Goal: Information Seeking & Learning: Learn about a topic

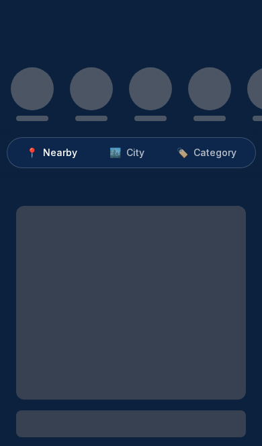
scroll to position [79, 0]
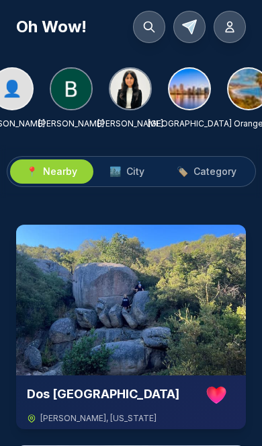
scroll to position [0, 366]
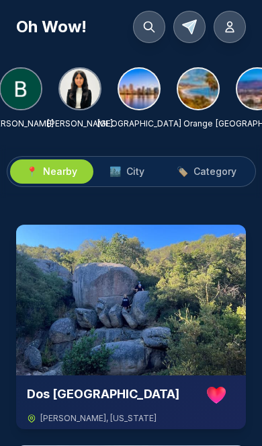
click at [150, 94] on img at bounding box center [139, 89] width 40 height 40
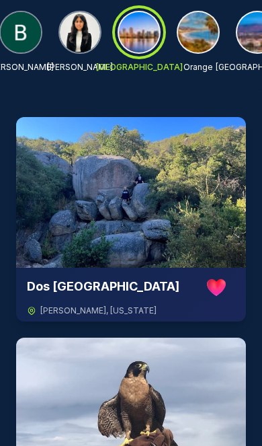
scroll to position [0, 0]
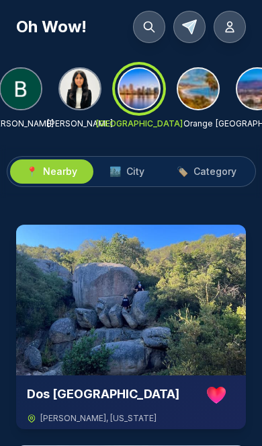
click at [134, 170] on span "City" at bounding box center [135, 171] width 18 height 13
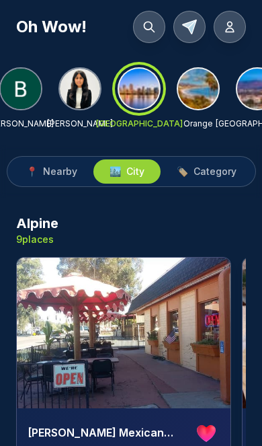
click at [213, 175] on span "Category" at bounding box center [215, 171] width 43 height 13
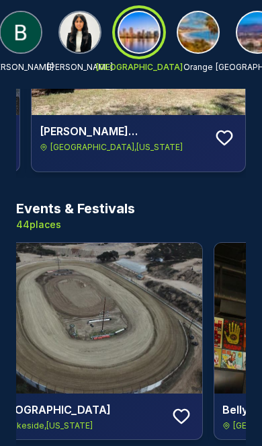
scroll to position [810, 0]
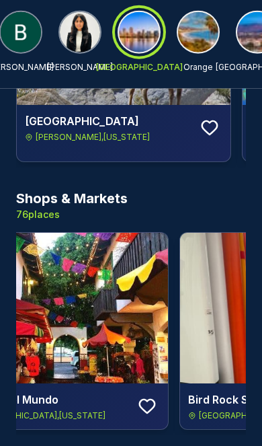
scroll to position [2169, 0]
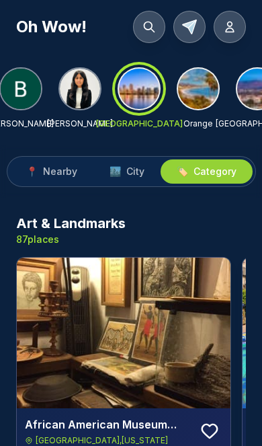
click at [132, 178] on button "🏙️ City" at bounding box center [126, 171] width 67 height 24
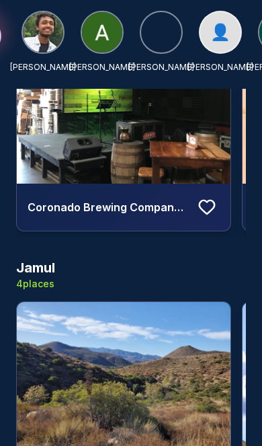
scroll to position [0, 92]
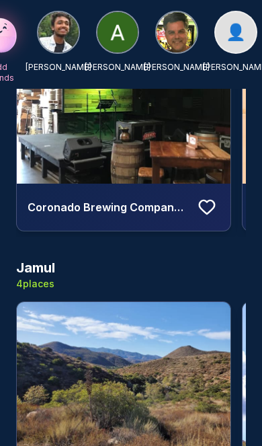
click at [232, 33] on span "👤" at bounding box center [236, 33] width 20 height 22
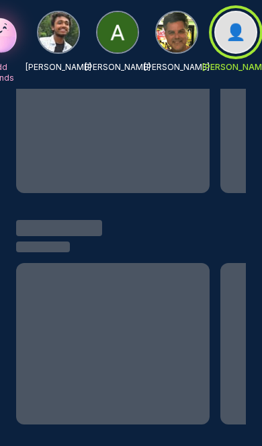
scroll to position [359, 0]
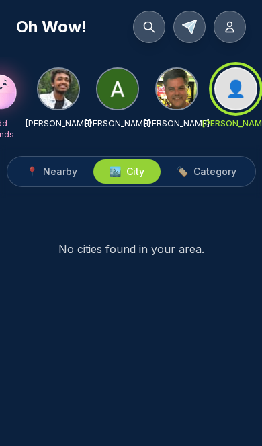
click at [174, 100] on img at bounding box center [177, 89] width 40 height 40
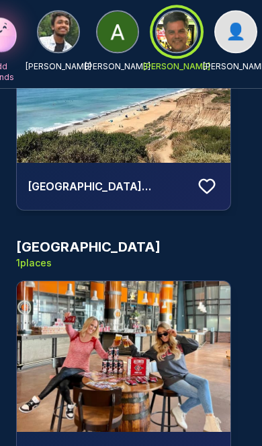
scroll to position [496, 0]
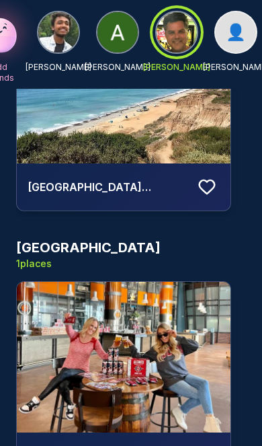
click at [149, 362] on img at bounding box center [124, 357] width 214 height 151
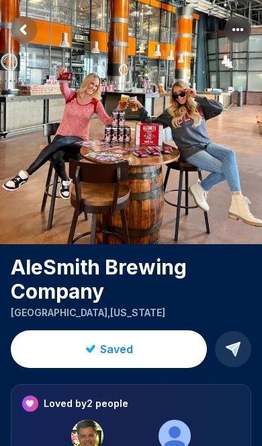
click at [243, 33] on rect "More options" at bounding box center [238, 29] width 27 height 27
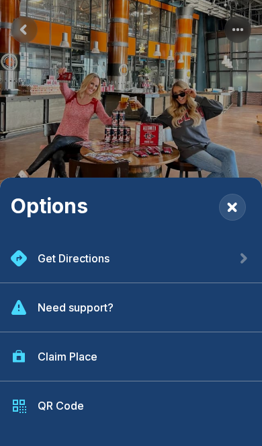
click at [131, 283] on div "Get Directions" at bounding box center [131, 258] width 262 height 49
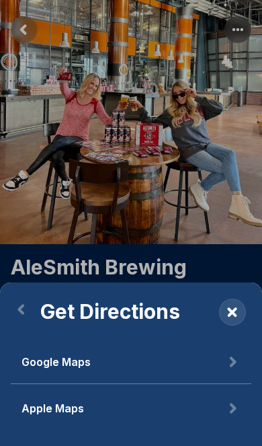
click at [98, 384] on button "Google Maps" at bounding box center [131, 362] width 241 height 44
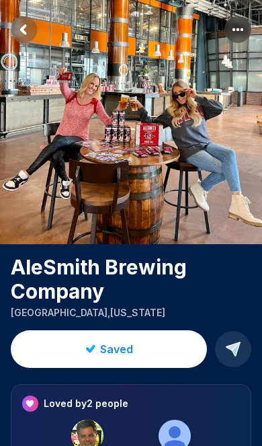
click at [168, 434] on img at bounding box center [175, 435] width 32 height 32
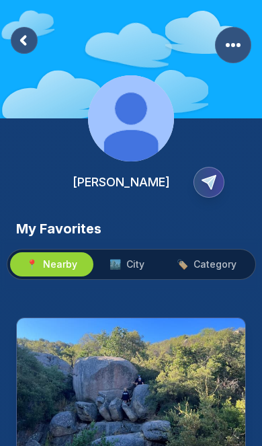
click at [135, 271] on button "🏙️ City" at bounding box center [126, 264] width 67 height 24
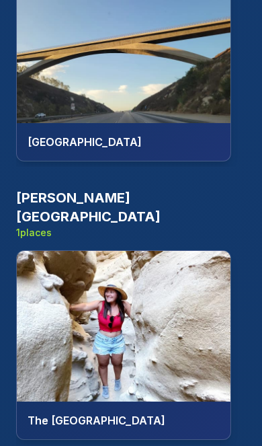
scroll to position [1176, 0]
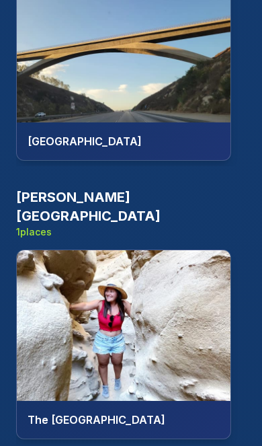
click at [149, 296] on img at bounding box center [124, 325] width 214 height 151
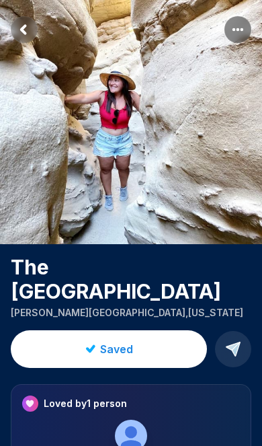
click at [132, 330] on button "Saved" at bounding box center [109, 349] width 196 height 38
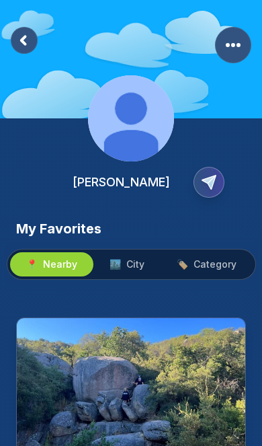
click at [143, 260] on span "City" at bounding box center [135, 263] width 18 height 13
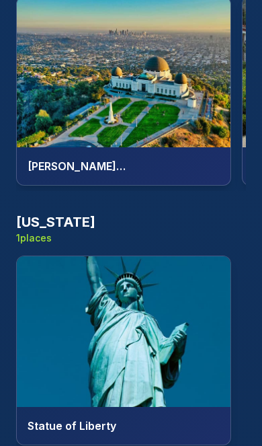
scroll to position [3239, 0]
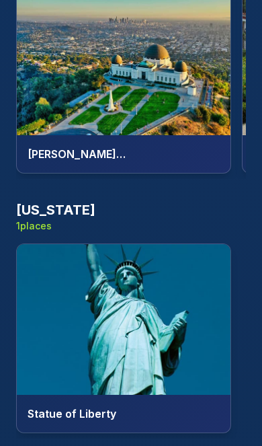
click at [131, 298] on img at bounding box center [124, 319] width 214 height 151
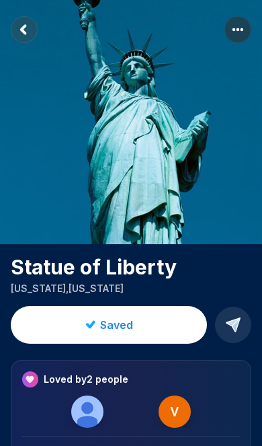
click at [117, 326] on span "Saved" at bounding box center [116, 325] width 33 height 16
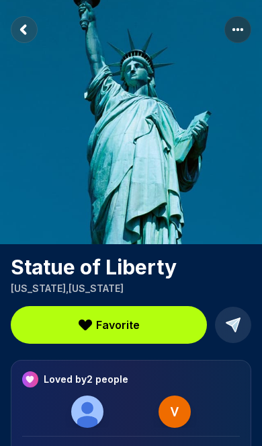
click at [25, 30] on rect "Return to previous page" at bounding box center [24, 29] width 27 height 27
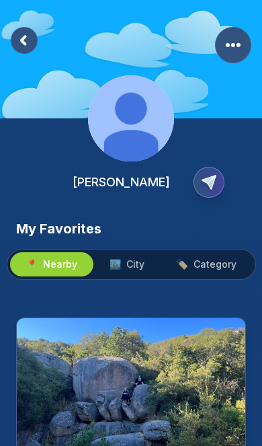
click at [134, 264] on span "City" at bounding box center [135, 263] width 18 height 13
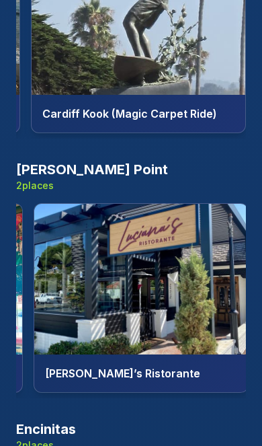
scroll to position [0, 207]
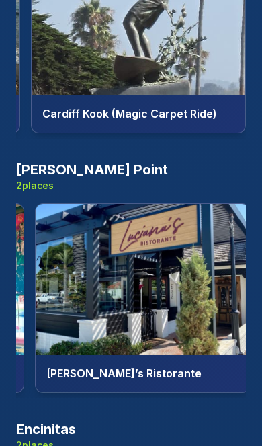
click at [160, 279] on img at bounding box center [143, 279] width 214 height 151
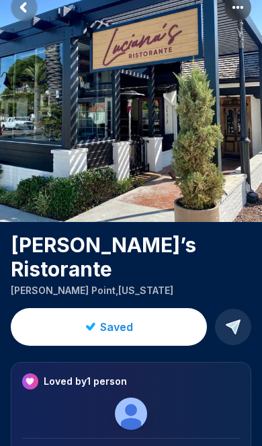
click at [123, 319] on span "Saved" at bounding box center [116, 327] width 33 height 16
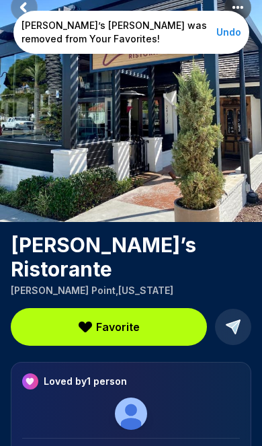
scroll to position [0, 0]
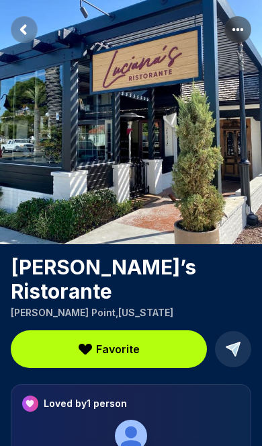
click at [32, 27] on rect "Return to previous page" at bounding box center [24, 29] width 27 height 27
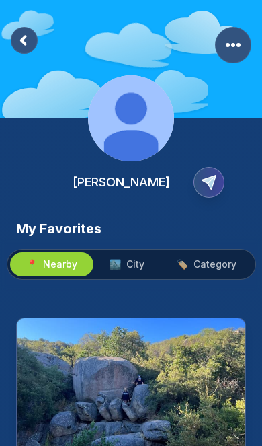
click at [27, 34] on rect at bounding box center [24, 40] width 27 height 27
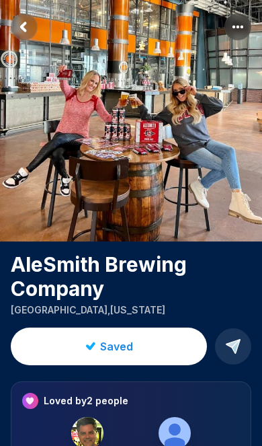
scroll to position [3, 0]
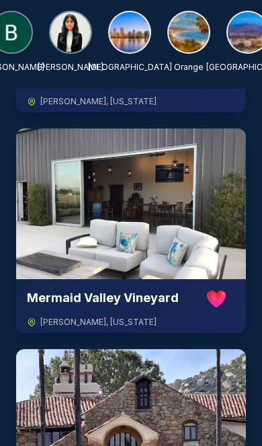
scroll to position [0, 382]
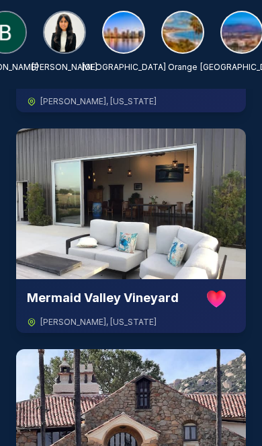
click at [179, 36] on img at bounding box center [183, 32] width 40 height 40
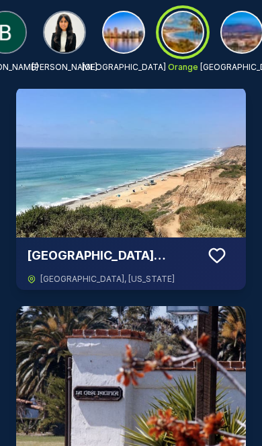
scroll to position [0, 0]
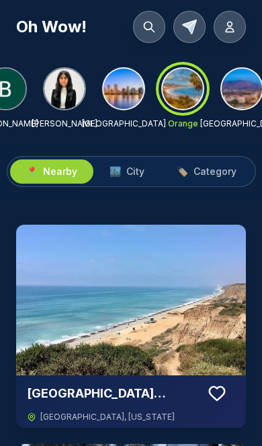
click at [134, 162] on button "🏙️ City" at bounding box center [126, 171] width 67 height 24
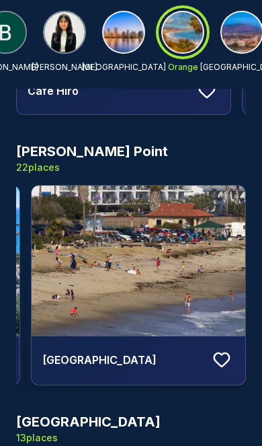
scroll to position [0, 1790]
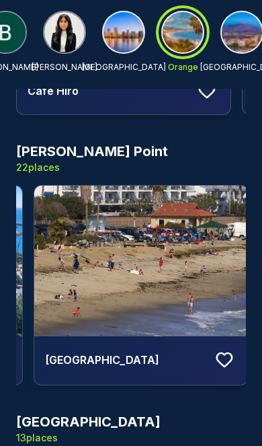
click at [224, 355] on icon at bounding box center [224, 359] width 15 height 13
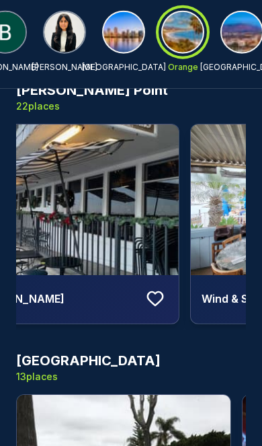
scroll to position [1728, 0]
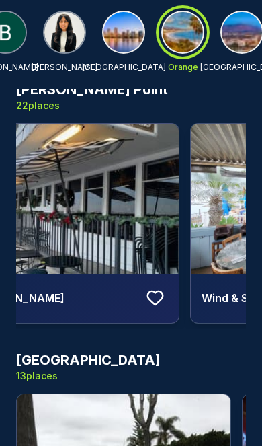
click at [151, 291] on icon at bounding box center [155, 297] width 15 height 13
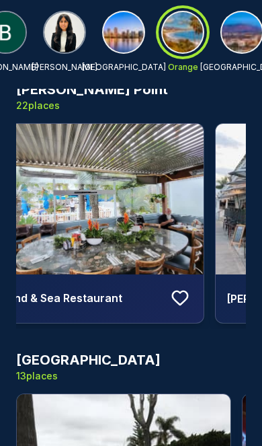
scroll to position [0, 4772]
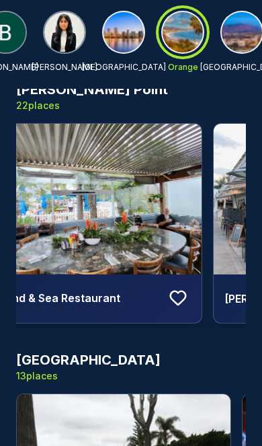
click at [182, 294] on icon at bounding box center [178, 298] width 20 height 20
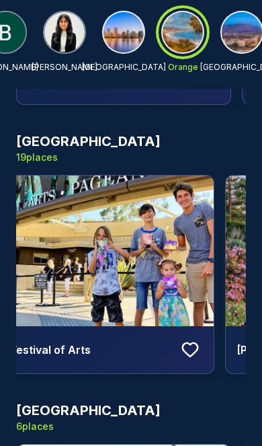
scroll to position [0, 695]
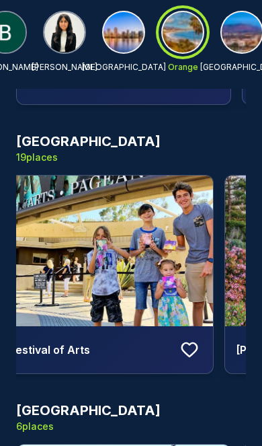
click at [188, 352] on icon at bounding box center [189, 349] width 20 height 20
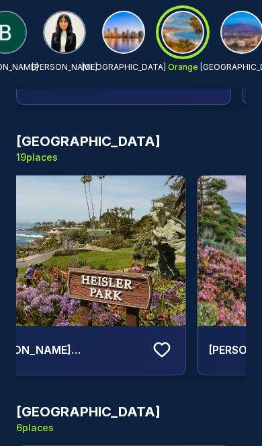
scroll to position [0, 951]
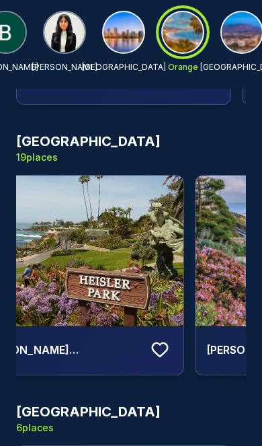
click at [159, 350] on icon at bounding box center [160, 349] width 20 height 20
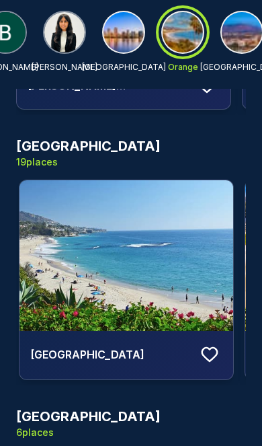
scroll to position [0, 1580]
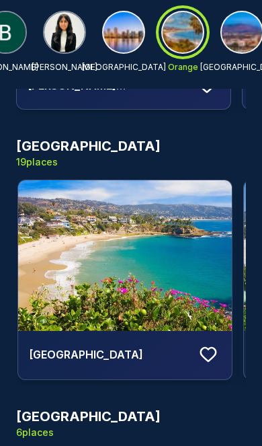
click at [206, 346] on icon at bounding box center [208, 354] width 20 height 20
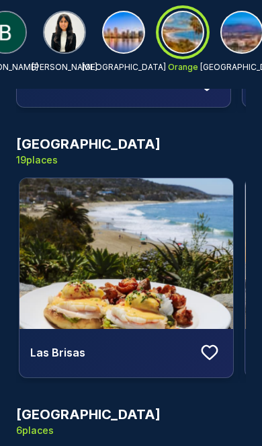
scroll to position [0, 2033]
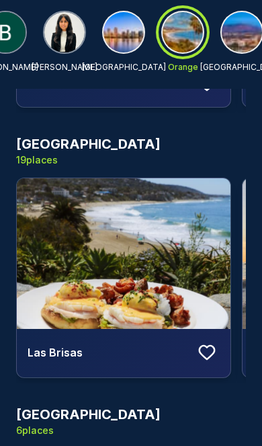
click at [195, 352] on button at bounding box center [207, 352] width 26 height 26
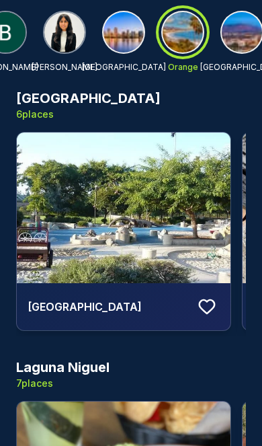
scroll to position [4409, 0]
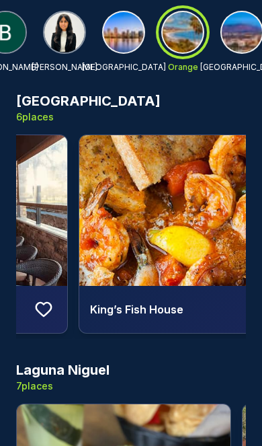
click at [109, 333] on div "King’s Fish House" at bounding box center [186, 233] width 215 height 199
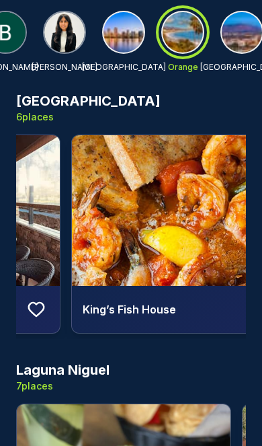
scroll to position [0, 853]
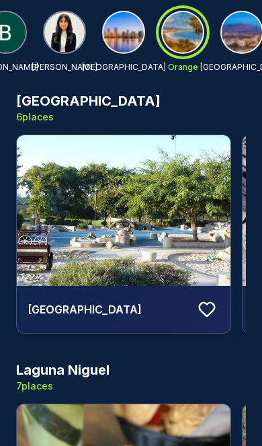
scroll to position [22, 0]
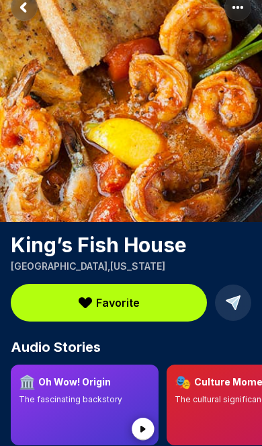
click at [25, 13] on rect "Return to previous page" at bounding box center [24, 7] width 27 height 27
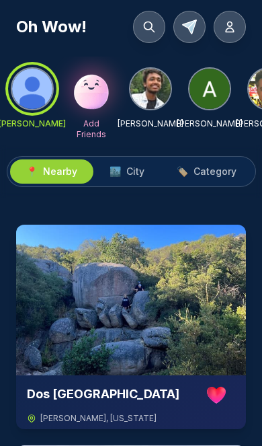
click at [137, 181] on button "🏙️ City" at bounding box center [126, 171] width 67 height 24
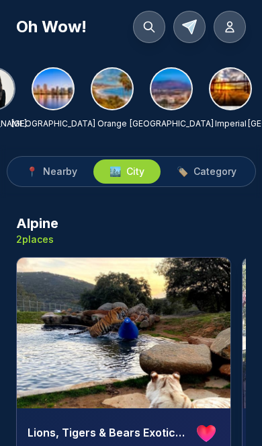
scroll to position [0, 452]
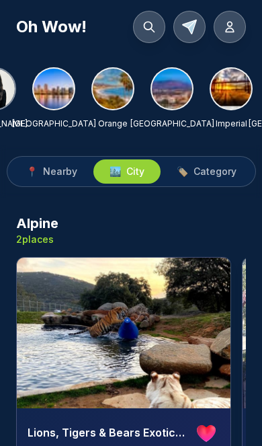
click at [124, 88] on img at bounding box center [113, 89] width 40 height 40
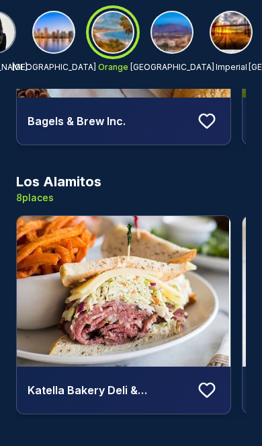
scroll to position [5146, 0]
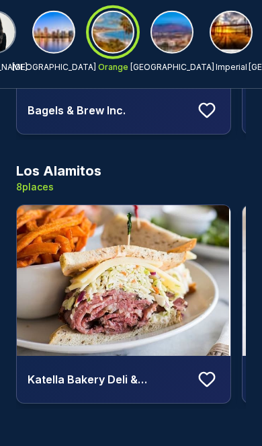
click at [168, 42] on img at bounding box center [172, 32] width 40 height 40
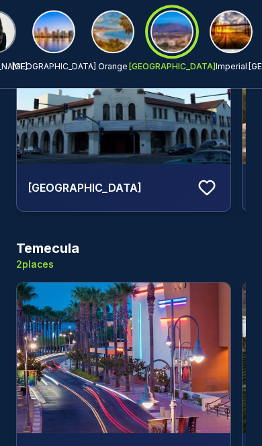
scroll to position [3183, 0]
click at [231, 40] on img at bounding box center [231, 32] width 40 height 40
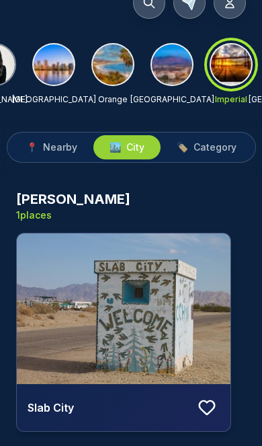
scroll to position [0, 0]
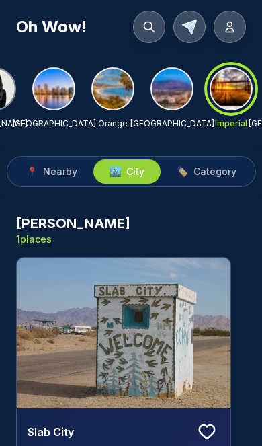
click at [233, 81] on div at bounding box center [231, 89] width 48 height 48
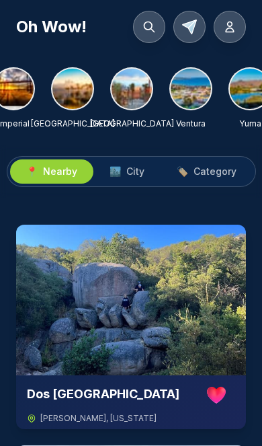
scroll to position [0, 670]
click at [139, 89] on img at bounding box center [132, 89] width 40 height 40
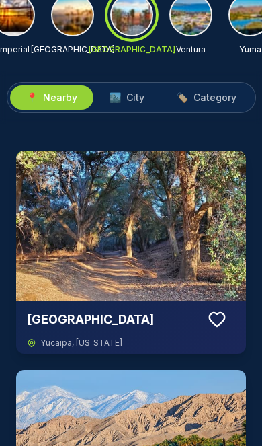
scroll to position [0, 0]
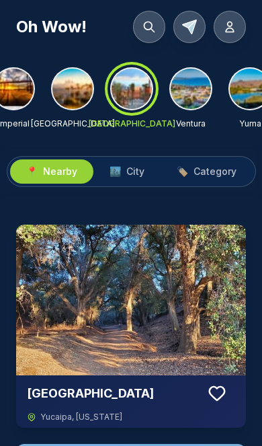
click at [131, 173] on span "City" at bounding box center [135, 171] width 18 height 13
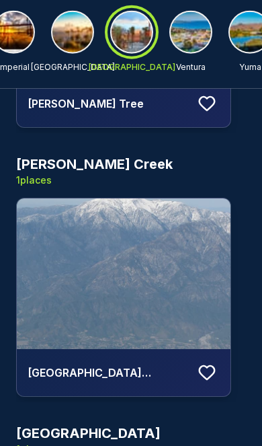
scroll to position [2461, 0]
click at [193, 37] on img at bounding box center [191, 32] width 40 height 40
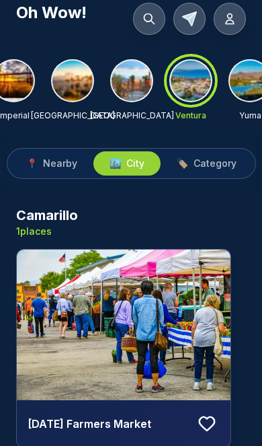
scroll to position [0, 0]
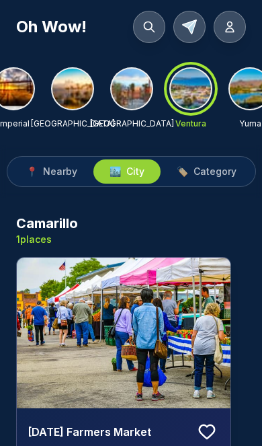
click at [155, 30] on icon at bounding box center [149, 26] width 13 height 13
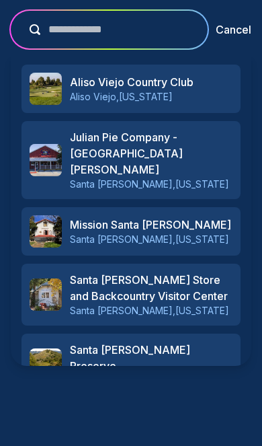
type input "**********"
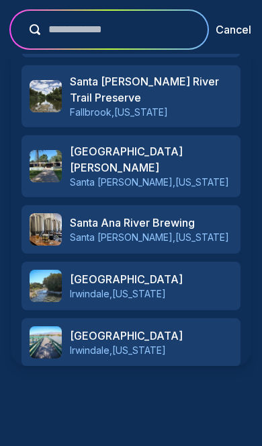
scroll to position [617, 0]
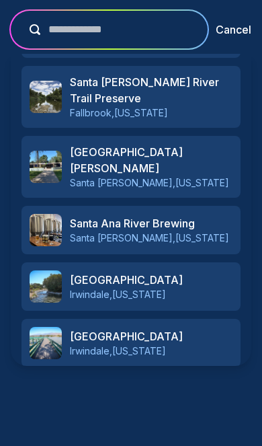
click at [237, 33] on button "Cancel" at bounding box center [234, 30] width 36 height 16
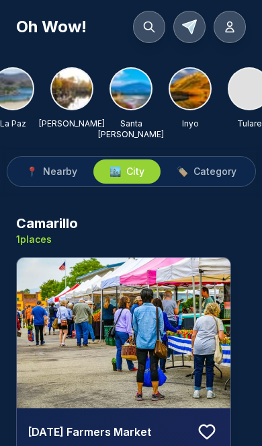
scroll to position [0, 967]
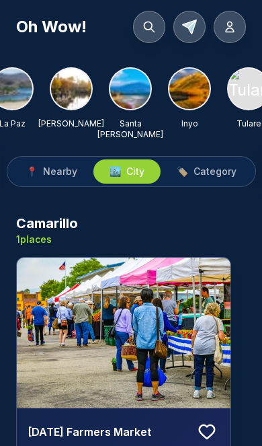
click at [130, 91] on img at bounding box center [130, 89] width 40 height 40
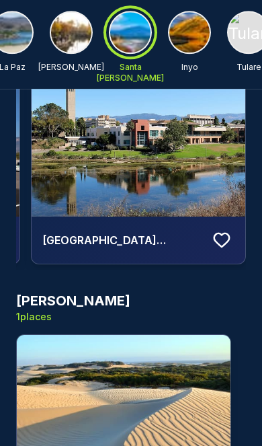
scroll to position [0, 0]
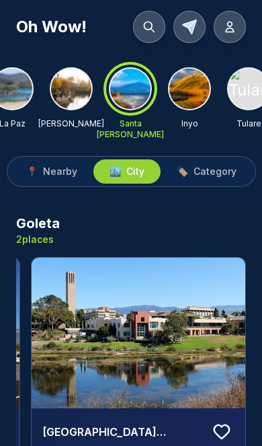
click at [150, 36] on button at bounding box center [149, 27] width 32 height 32
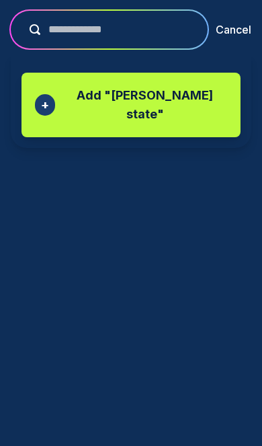
type input "**********"
click at [150, 95] on p "Add " [PERSON_NAME] state "" at bounding box center [145, 105] width 164 height 38
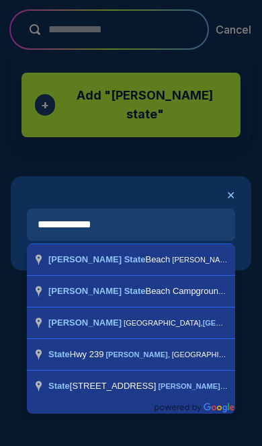
type input "**********"
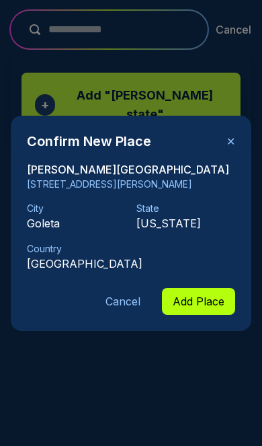
click at [200, 301] on button "Add Place" at bounding box center [198, 301] width 73 height 27
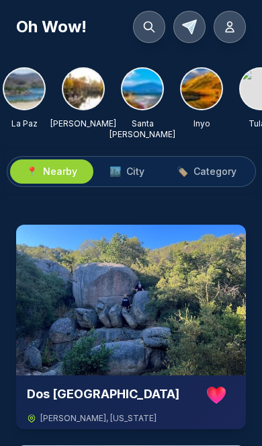
scroll to position [0, 961]
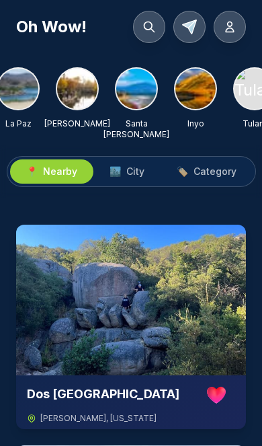
click at [137, 85] on img at bounding box center [136, 89] width 40 height 40
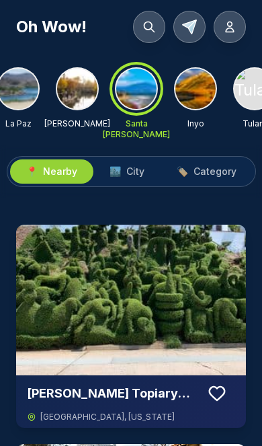
click at [130, 161] on button "🏙️ City" at bounding box center [126, 171] width 67 height 24
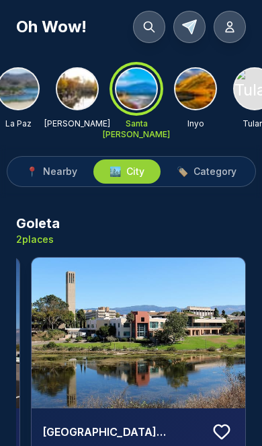
scroll to position [0, 211]
click at [211, 170] on span "Category" at bounding box center [215, 171] width 43 height 13
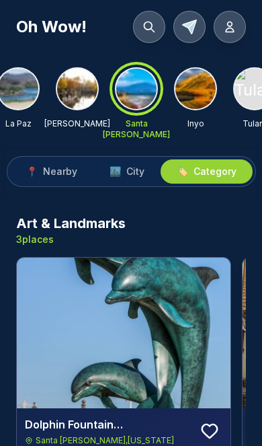
scroll to position [0, -5]
click at [134, 177] on span "City" at bounding box center [135, 171] width 18 height 13
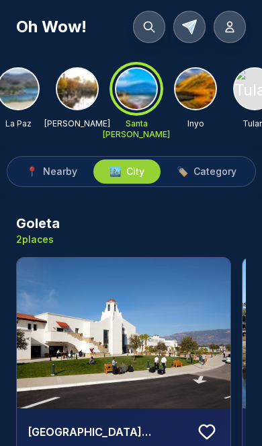
scroll to position [0, 0]
click at [237, 26] on button at bounding box center [230, 27] width 32 height 32
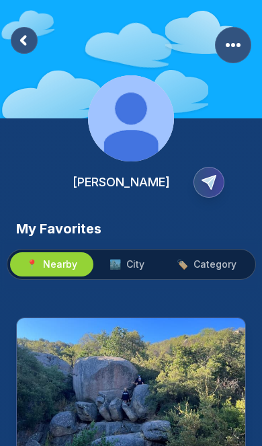
click at [132, 264] on span "City" at bounding box center [135, 263] width 18 height 13
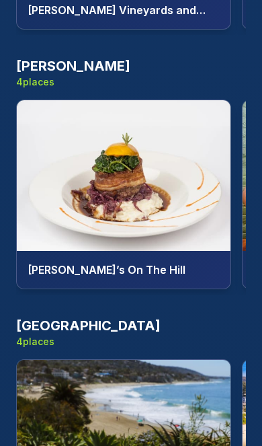
click at [84, 316] on h3 "[GEOGRAPHIC_DATA]" at bounding box center [88, 325] width 145 height 19
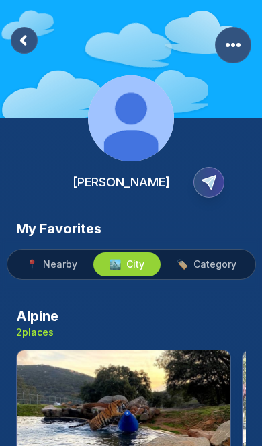
click at [206, 268] on span "Category" at bounding box center [215, 263] width 43 height 13
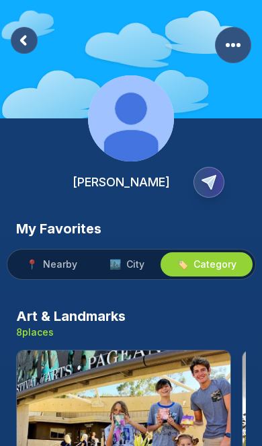
click at [54, 263] on span "Nearby" at bounding box center [60, 263] width 34 height 13
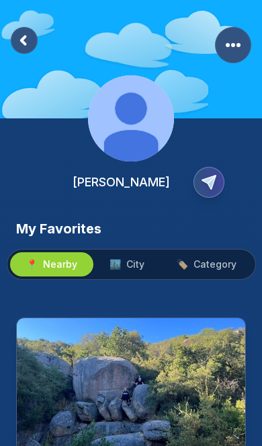
click at [134, 252] on button "🏙️ City" at bounding box center [126, 264] width 67 height 24
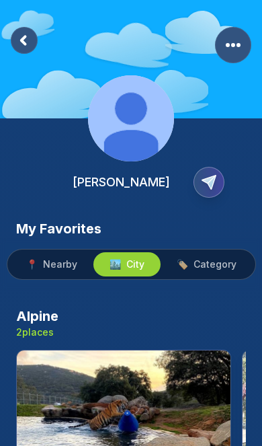
click at [28, 46] on rect at bounding box center [24, 40] width 27 height 27
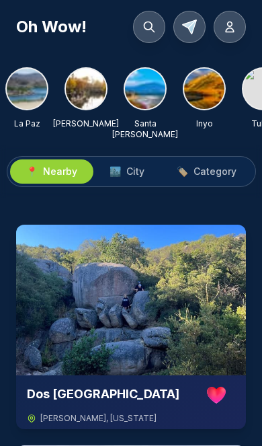
scroll to position [0, 951]
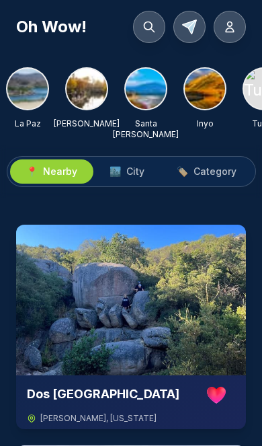
click at [149, 81] on img at bounding box center [146, 89] width 40 height 40
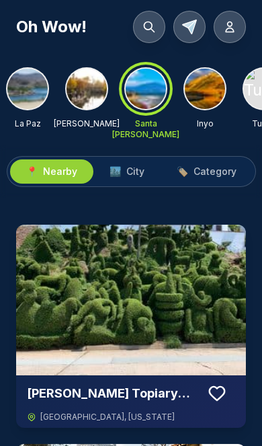
click at [134, 172] on span "City" at bounding box center [135, 171] width 18 height 13
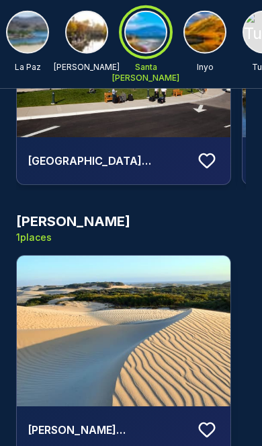
scroll to position [0, 0]
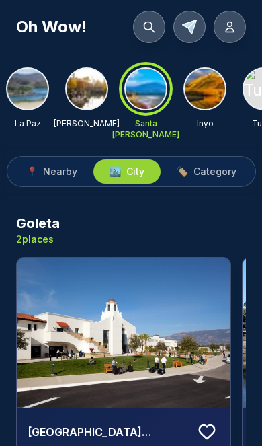
click at [210, 167] on span "Category" at bounding box center [215, 171] width 43 height 13
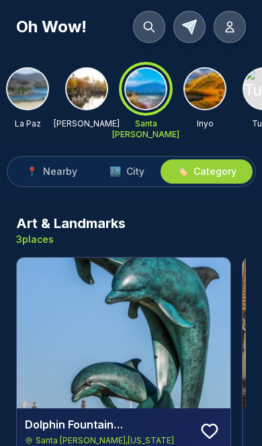
click at [155, 35] on button at bounding box center [149, 27] width 32 height 32
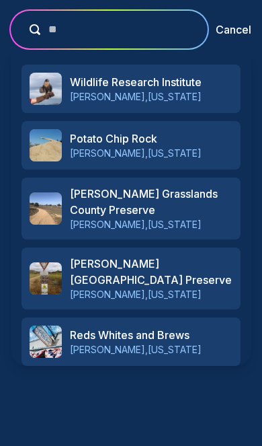
type input "***"
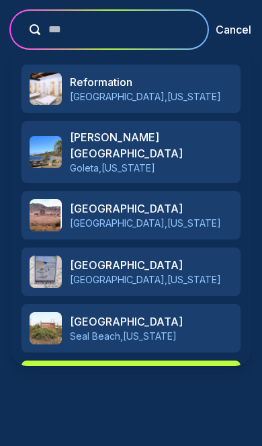
click at [214, 134] on h3 "[PERSON_NAME][GEOGRAPHIC_DATA]" at bounding box center [151, 145] width 163 height 32
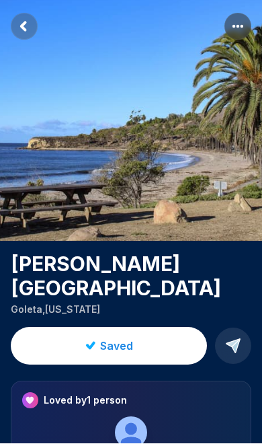
scroll to position [24, 0]
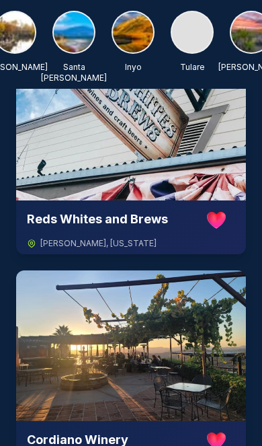
scroll to position [0, 1022]
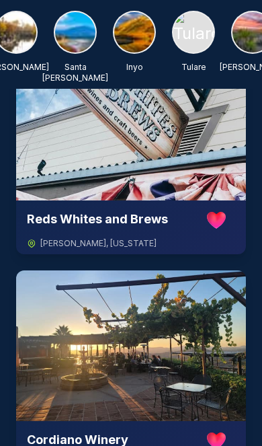
click at [78, 44] on img at bounding box center [75, 32] width 40 height 40
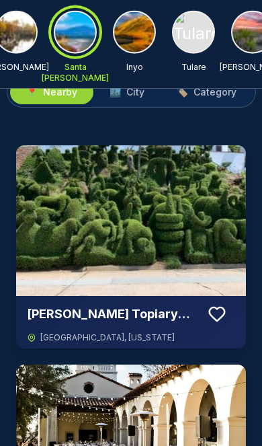
scroll to position [0, 0]
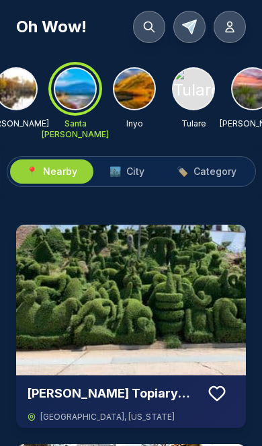
click at [130, 173] on span "City" at bounding box center [135, 171] width 18 height 13
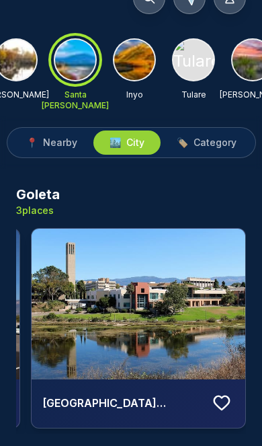
scroll to position [0, 437]
click at [150, 299] on img at bounding box center [139, 304] width 214 height 151
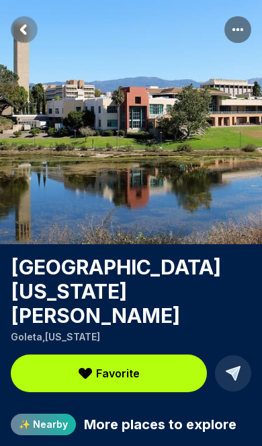
click at [24, 21] on rect "Return to previous page" at bounding box center [24, 29] width 27 height 27
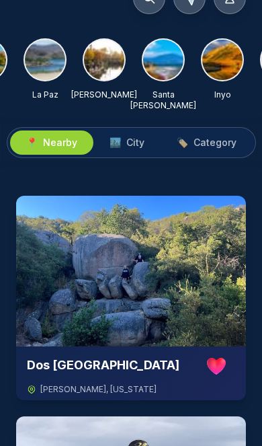
scroll to position [0, 937]
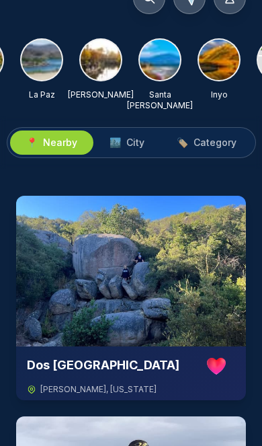
click at [152, 71] on img at bounding box center [160, 60] width 40 height 40
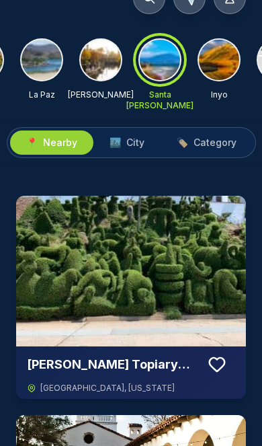
click at [132, 144] on span "City" at bounding box center [135, 142] width 18 height 13
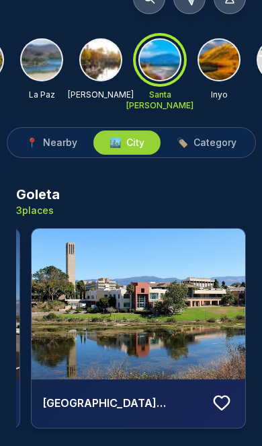
scroll to position [0, 437]
click at [213, 145] on span "Category" at bounding box center [215, 142] width 43 height 13
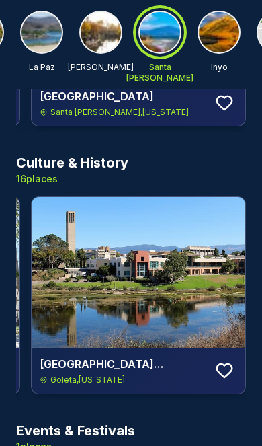
scroll to position [0, 3373]
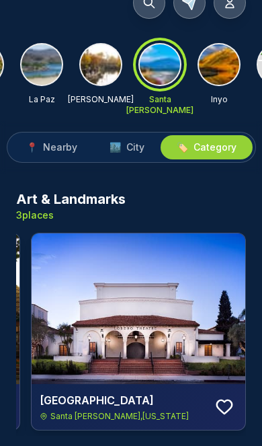
click at [130, 157] on button "🏙️ City" at bounding box center [126, 147] width 67 height 24
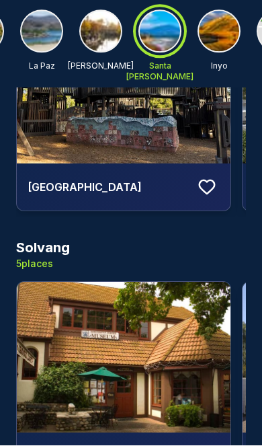
scroll to position [1570, 0]
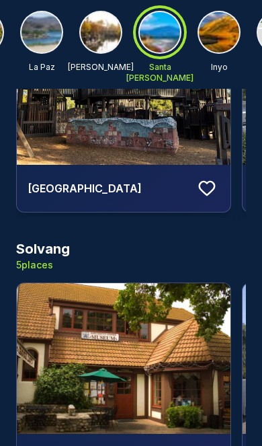
click at [56, 243] on h3 "Solvang" at bounding box center [43, 248] width 54 height 19
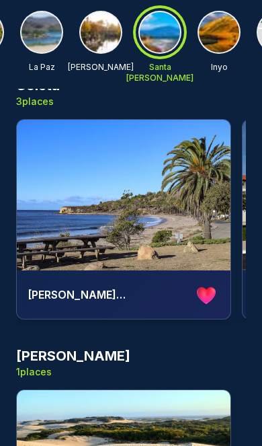
scroll to position [0, 0]
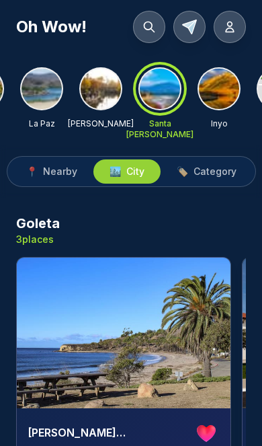
click at [44, 221] on h3 "Goleta" at bounding box center [38, 223] width 44 height 19
click at [206, 172] on span "Category" at bounding box center [215, 171] width 43 height 13
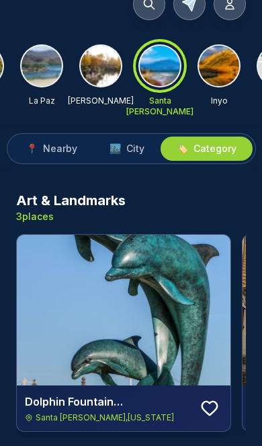
scroll to position [24, 0]
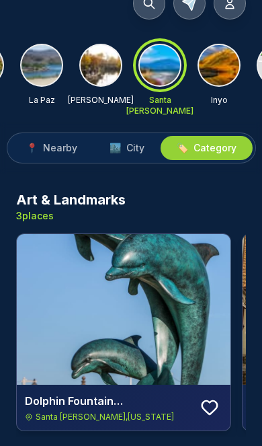
click at [171, 303] on img at bounding box center [124, 309] width 214 height 151
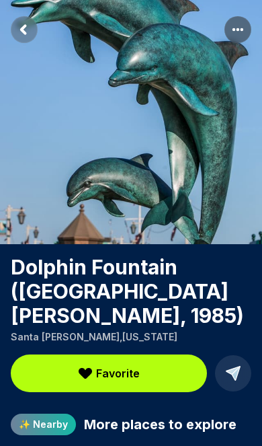
click at [29, 30] on rect "Return to previous page" at bounding box center [24, 29] width 27 height 27
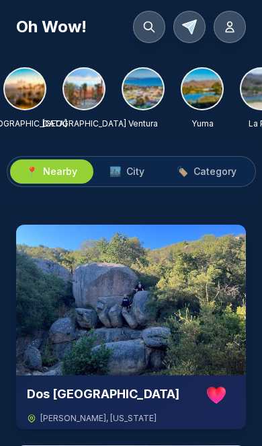
scroll to position [0, 718]
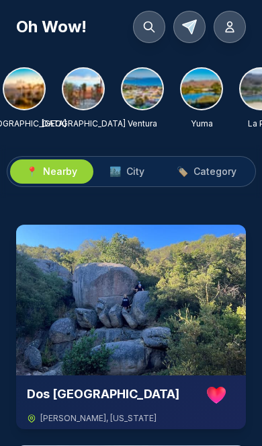
click at [87, 95] on img at bounding box center [83, 89] width 40 height 40
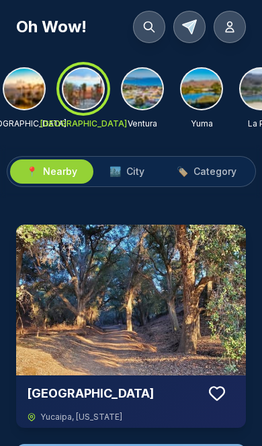
click at [139, 175] on span "City" at bounding box center [135, 171] width 18 height 13
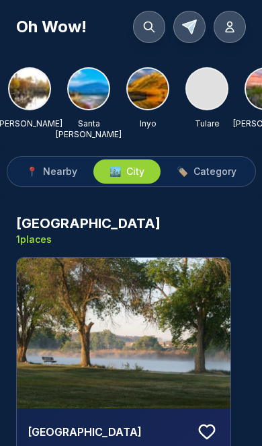
scroll to position [0, 1010]
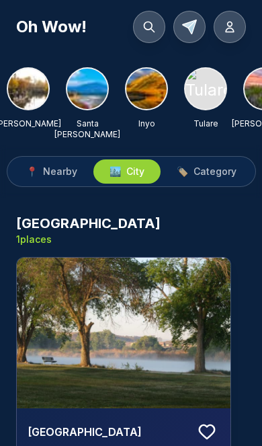
click at [87, 95] on img at bounding box center [87, 89] width 40 height 40
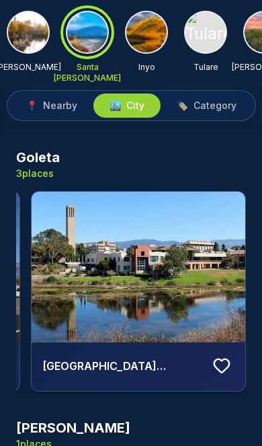
scroll to position [0, 437]
click at [156, 262] on img at bounding box center [139, 267] width 214 height 151
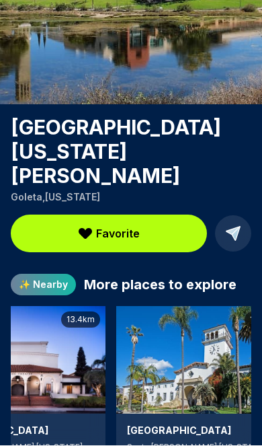
scroll to position [0, 624]
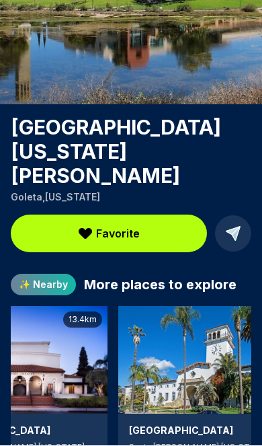
click at [182, 336] on img at bounding box center [204, 361] width 172 height 108
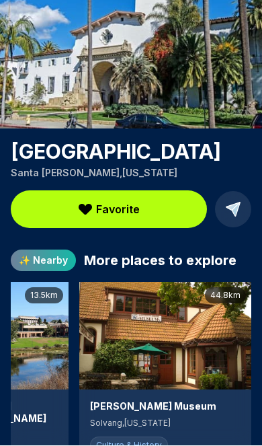
scroll to position [0, 846]
click at [186, 342] on img at bounding box center [165, 336] width 172 height 108
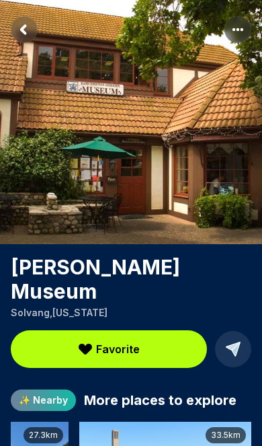
click at [30, 32] on rect "Return to previous page" at bounding box center [24, 29] width 27 height 27
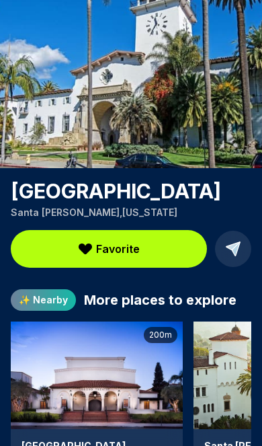
scroll to position [115, 0]
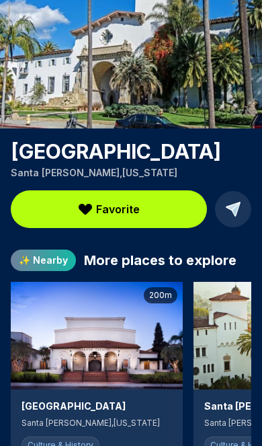
click at [101, 340] on img at bounding box center [97, 336] width 172 height 108
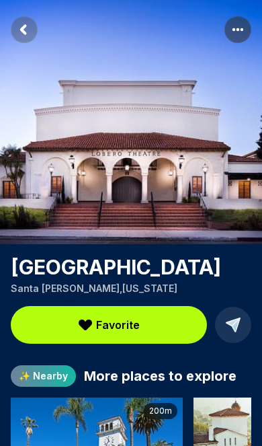
click at [28, 26] on rect "Return to previous page" at bounding box center [24, 29] width 27 height 27
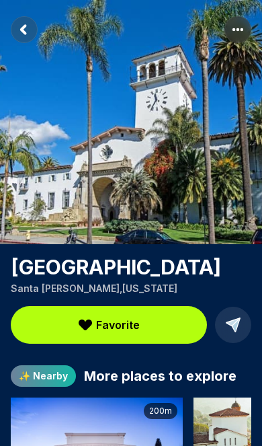
click at [27, 31] on rect "Return to previous page" at bounding box center [24, 29] width 27 height 27
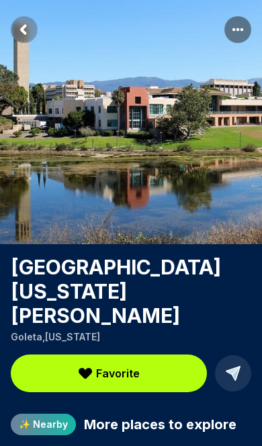
click at [31, 30] on rect "Return to previous page" at bounding box center [24, 29] width 27 height 27
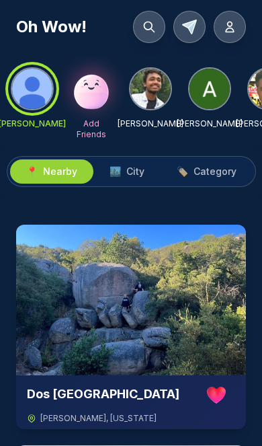
click at [118, 152] on div "📍 Nearby 🏙️ City 🏷️ Category" at bounding box center [131, 171] width 262 height 52
click at [126, 170] on span "🏙️ City" at bounding box center [127, 171] width 35 height 13
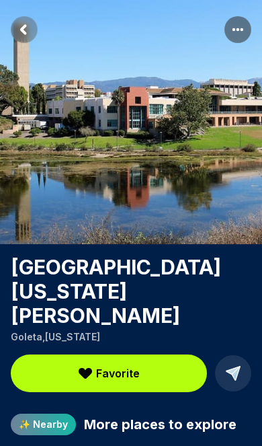
click at [26, 18] on rect "Return to previous page" at bounding box center [24, 29] width 27 height 27
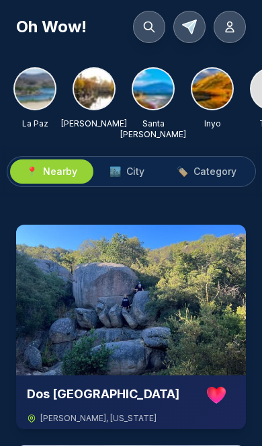
scroll to position [0, 948]
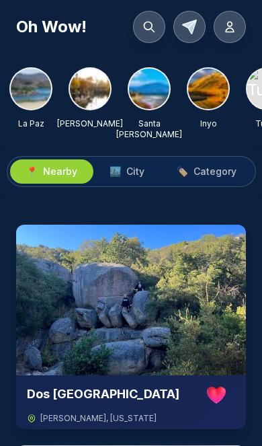
click at [141, 89] on img at bounding box center [149, 89] width 40 height 40
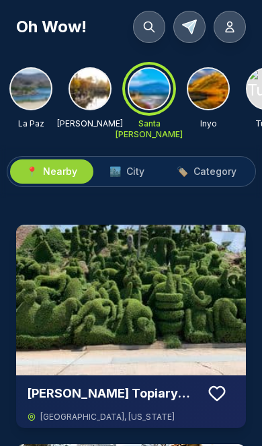
click at [136, 182] on button "🏙️ City" at bounding box center [126, 171] width 67 height 24
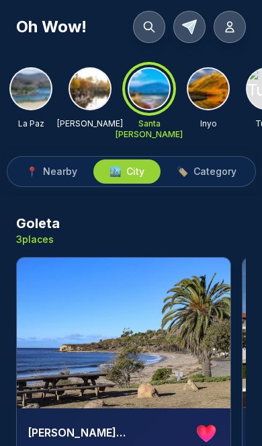
click at [132, 333] on img at bounding box center [124, 332] width 214 height 151
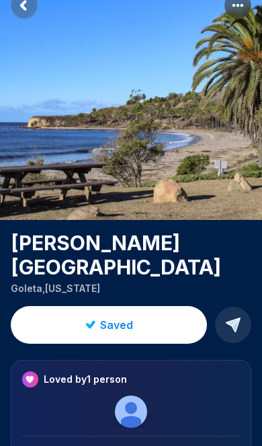
scroll to position [78, 0]
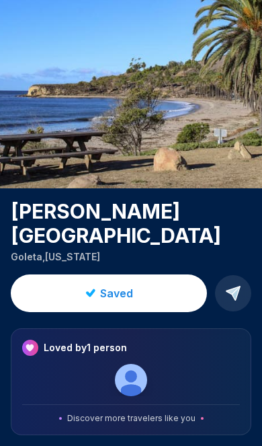
click at [159, 413] on span "Discover more travelers like you" at bounding box center [131, 418] width 128 height 11
click at [143, 378] on div "Loved by 1 person Discover more travelers like you" at bounding box center [131, 381] width 241 height 107
click at [142, 377] on div "Loved by 1 person Discover more travelers like you" at bounding box center [131, 381] width 241 height 107
click at [99, 413] on span "Discover more travelers like you" at bounding box center [131, 418] width 128 height 11
click at [142, 389] on div "[PERSON_NAME][GEOGRAPHIC_DATA] was added to Your Favorites! View [PERSON_NAME][…" at bounding box center [131, 195] width 262 height 502
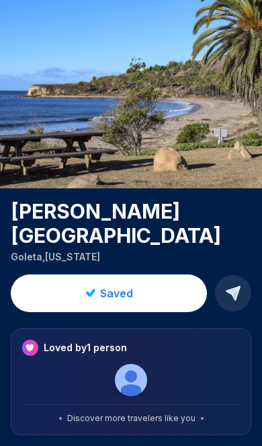
click at [157, 413] on span "Discover more travelers like you" at bounding box center [131, 418] width 128 height 11
click at [130, 364] on img at bounding box center [131, 380] width 32 height 32
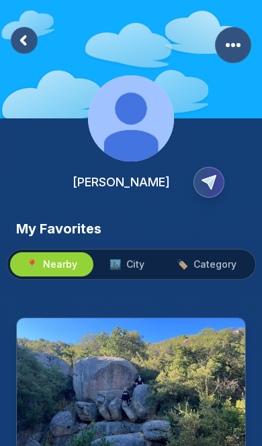
click at [30, 38] on rect at bounding box center [24, 40] width 27 height 27
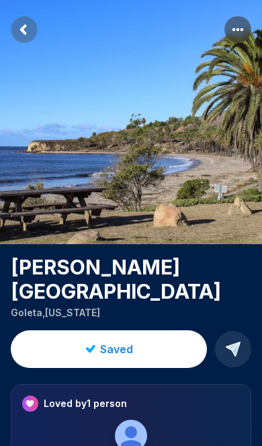
click at [22, 22] on rect "Return to previous page" at bounding box center [24, 29] width 27 height 27
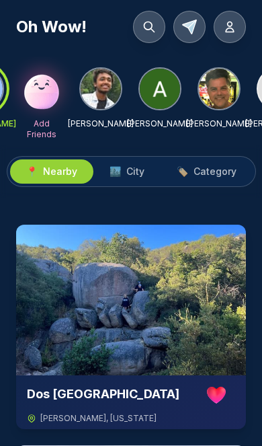
scroll to position [0, 48]
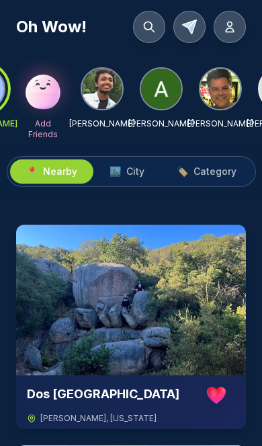
click at [163, 93] on img at bounding box center [161, 89] width 40 height 40
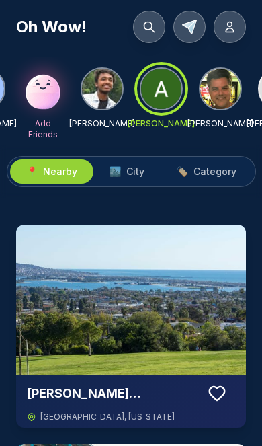
click at [137, 171] on span "City" at bounding box center [135, 171] width 18 height 13
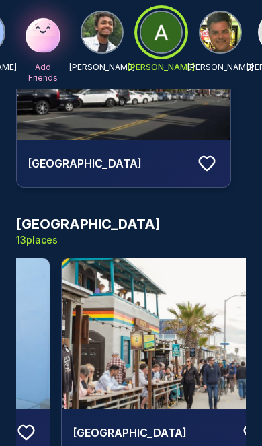
scroll to position [0, 423]
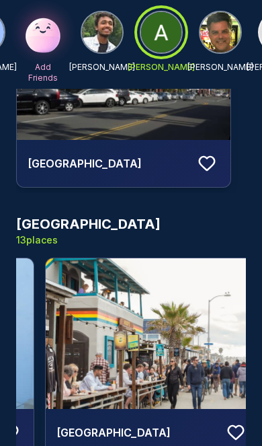
click at [179, 318] on img at bounding box center [153, 333] width 214 height 151
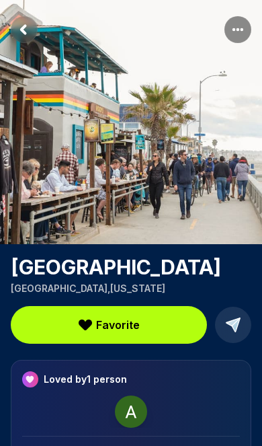
click at [27, 27] on rect "Return to previous page" at bounding box center [24, 29] width 27 height 27
